Goal: Task Accomplishment & Management: Use online tool/utility

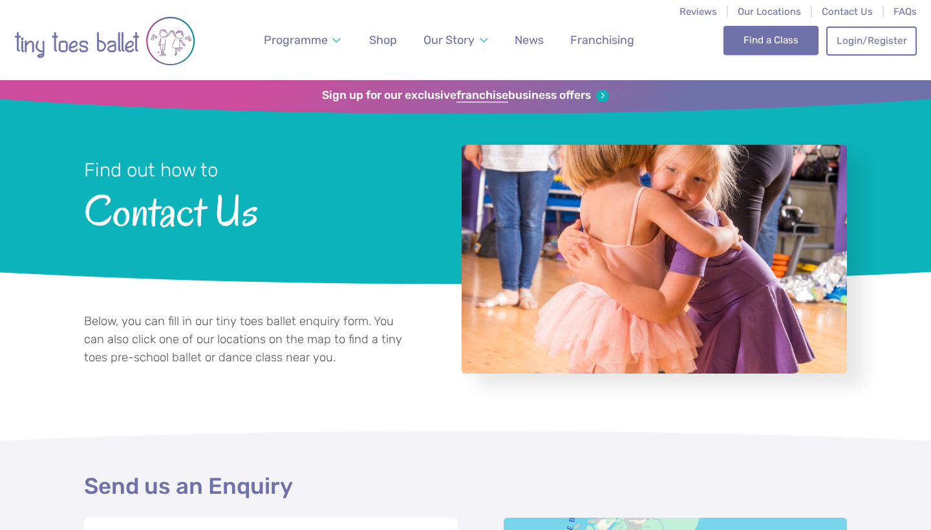
click at [782, 36] on link "Find a Class" at bounding box center [770, 40] width 95 height 28
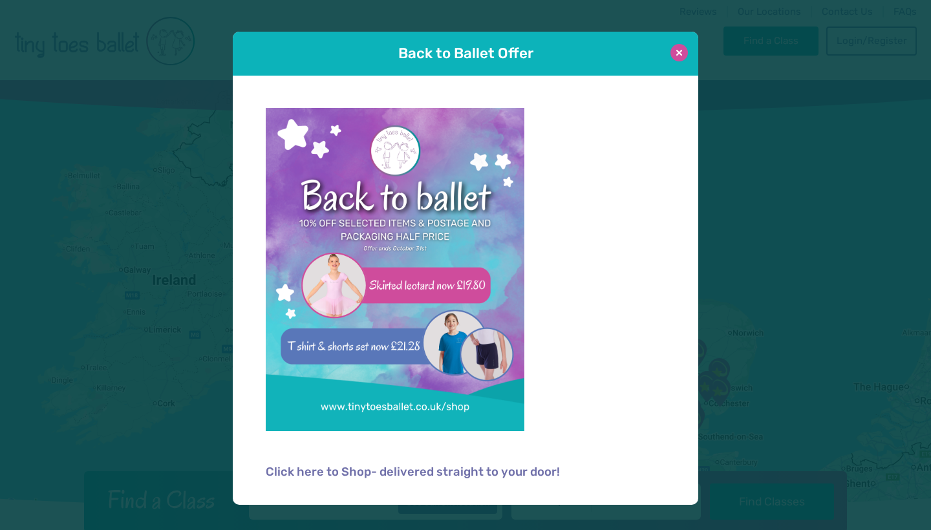
click at [681, 54] on button at bounding box center [678, 52] width 17 height 17
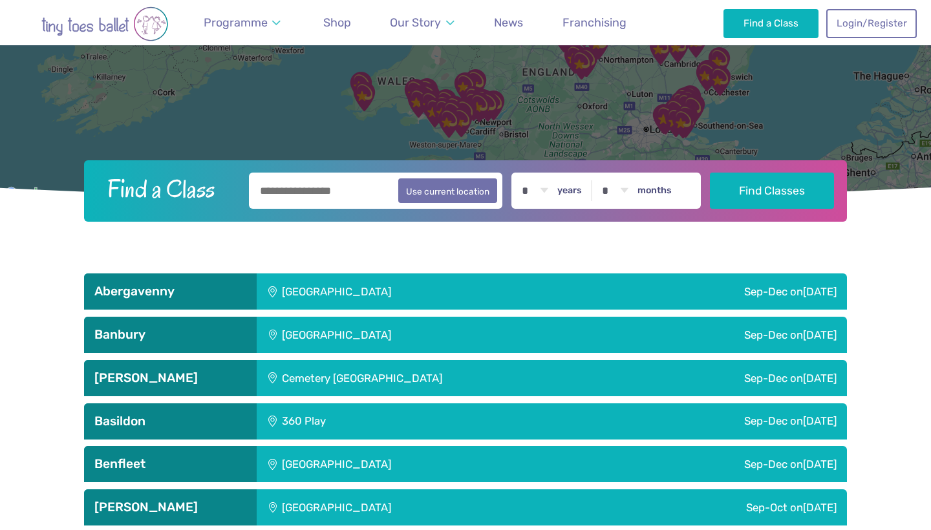
scroll to position [336, 0]
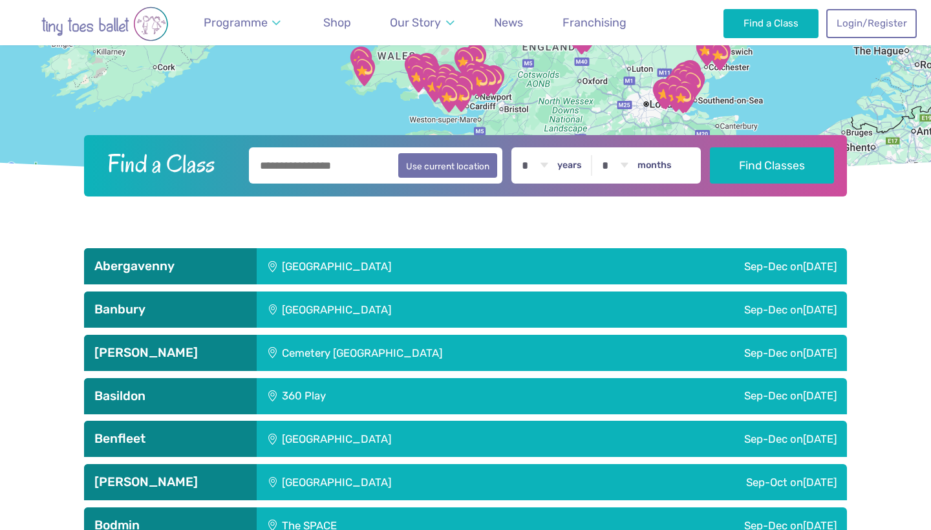
click at [372, 164] on input "text" at bounding box center [375, 165] width 253 height 36
click at [495, 163] on button "Use current location" at bounding box center [447, 165] width 99 height 25
click at [336, 167] on input "**********" at bounding box center [375, 165] width 253 height 36
type input "*"
type input "*******"
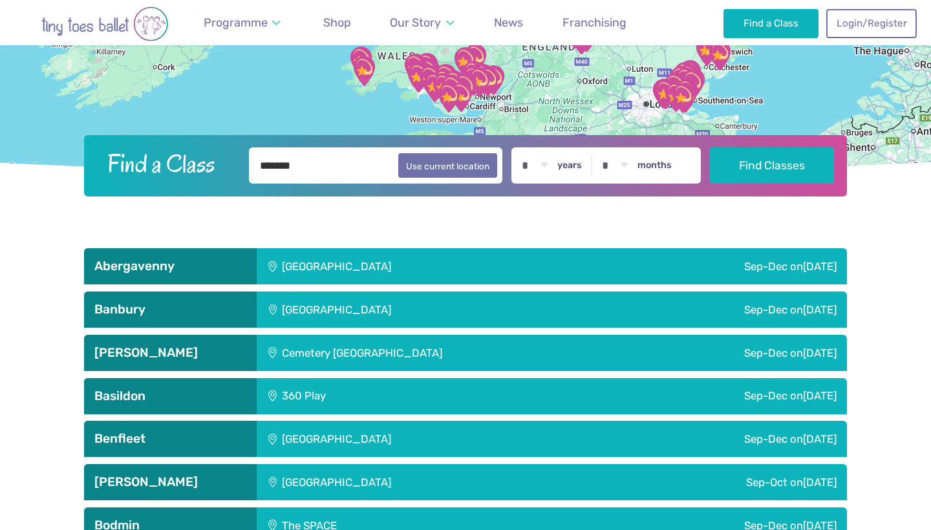
click at [582, 167] on label "years" at bounding box center [569, 166] width 25 height 12
click at [555, 167] on select "* * * * * * * * * * ** ** **" at bounding box center [535, 165] width 40 height 36
select select "*"
click at [778, 156] on button "Find Classes" at bounding box center [772, 165] width 125 height 36
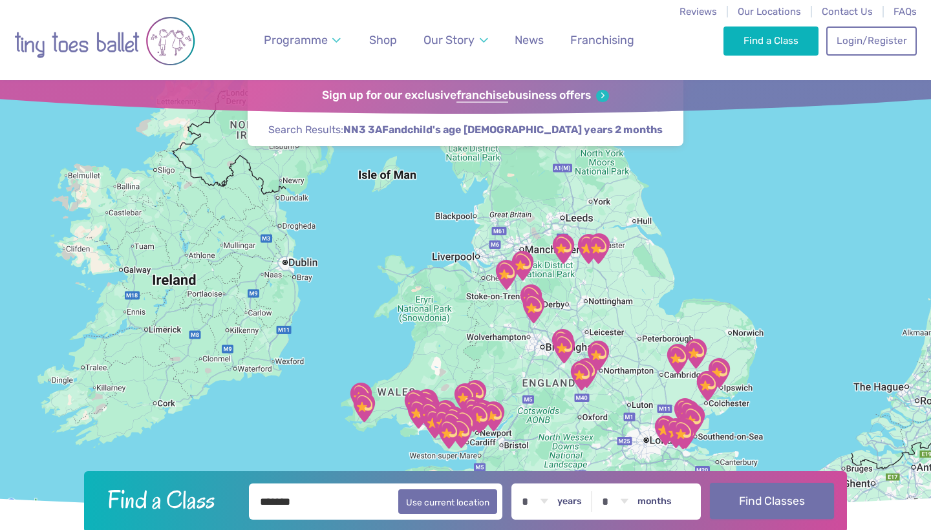
click at [768, 497] on button "Find Classes" at bounding box center [772, 501] width 125 height 36
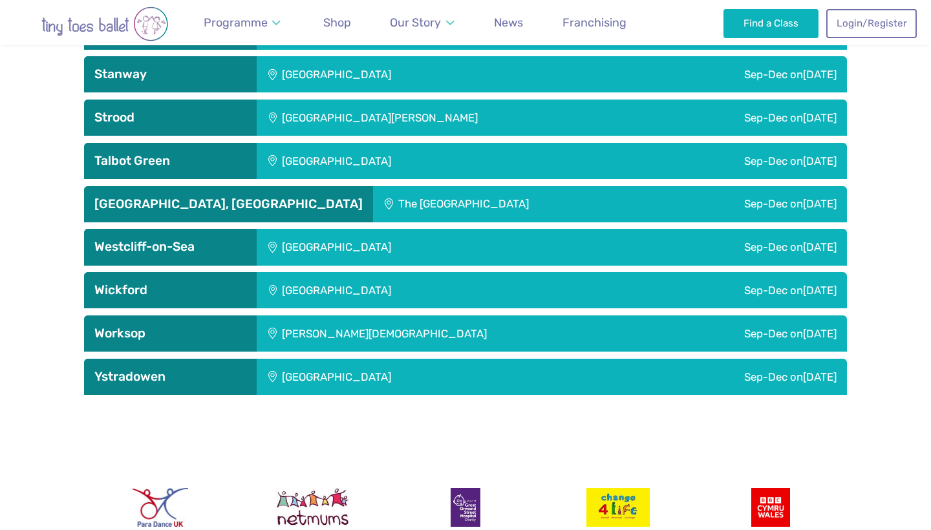
scroll to position [2825, 0]
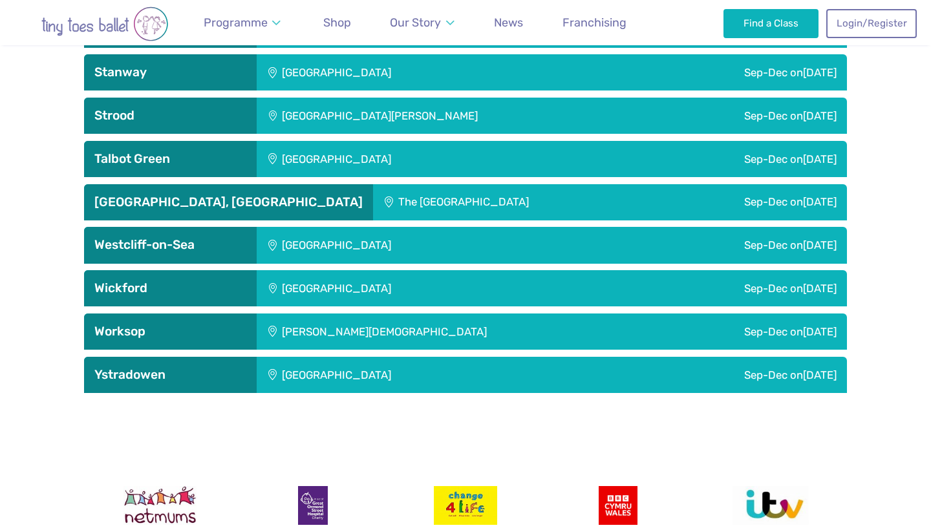
click at [715, 196] on div "Sep-Dec on Saturday" at bounding box center [751, 202] width 192 height 36
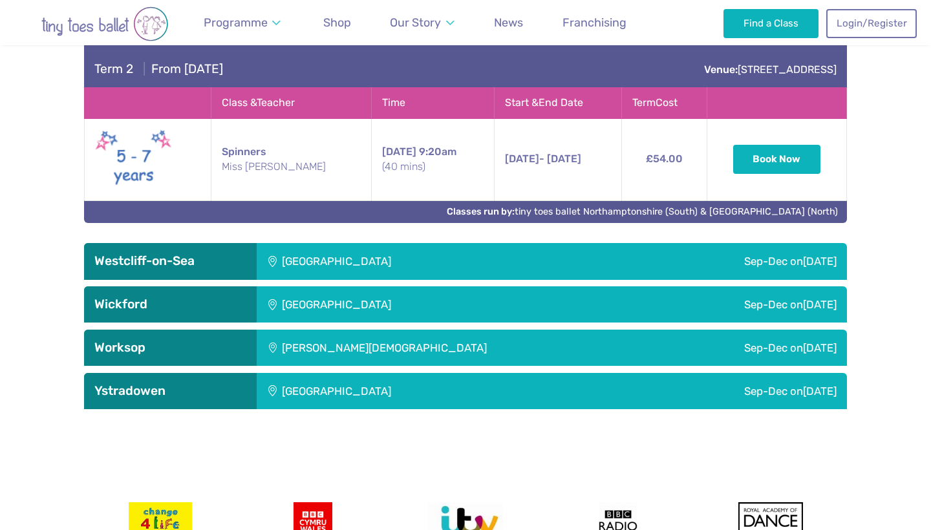
scroll to position [3187, 0]
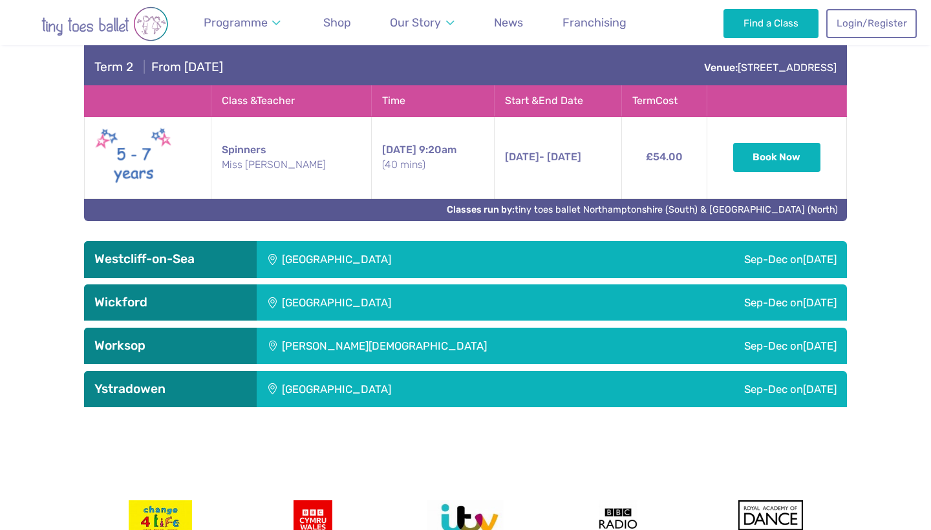
click at [646, 256] on div "Sep-Dec on Wednesday" at bounding box center [717, 259] width 259 height 36
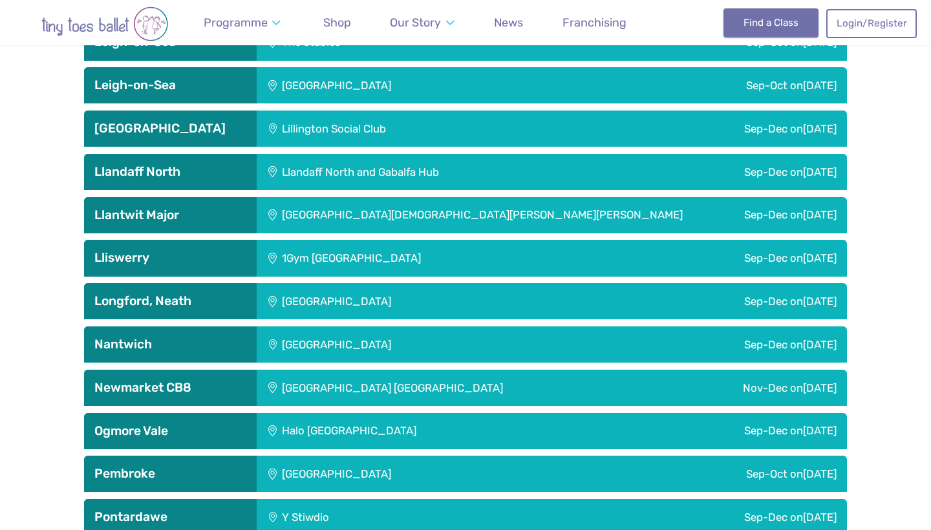
scroll to position [1793, 0]
